Goal: Check status: Check status

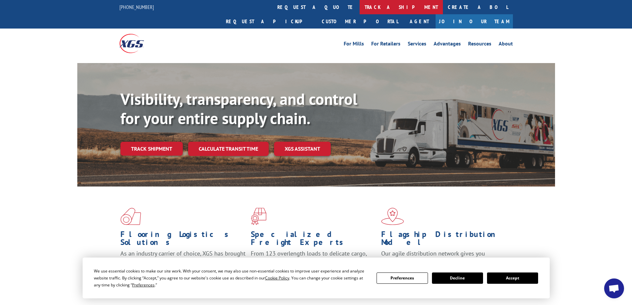
click at [360, 7] on link "track a shipment" at bounding box center [401, 7] width 83 height 14
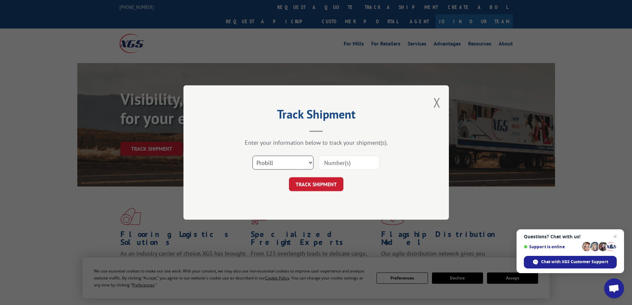
click at [280, 161] on select "Select category... Probill BOL PO" at bounding box center [283, 163] width 61 height 14
click at [262, 162] on select "Select category... Probill BOL PO" at bounding box center [283, 163] width 61 height 14
click at [323, 163] on input at bounding box center [349, 163] width 61 height 14
type input "2846786"
click at [319, 184] on button "TRACK SHIPMENT" at bounding box center [316, 184] width 54 height 14
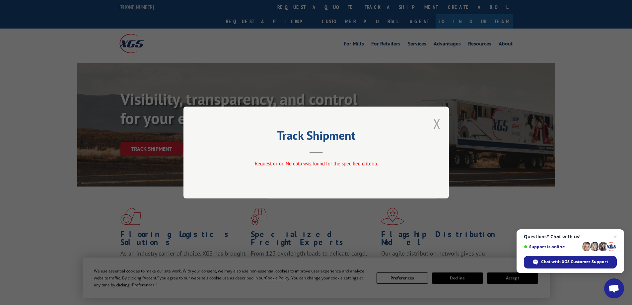
click at [436, 124] on button "Close modal" at bounding box center [436, 124] width 7 height 18
